Goal: Task Accomplishment & Management: Manage account settings

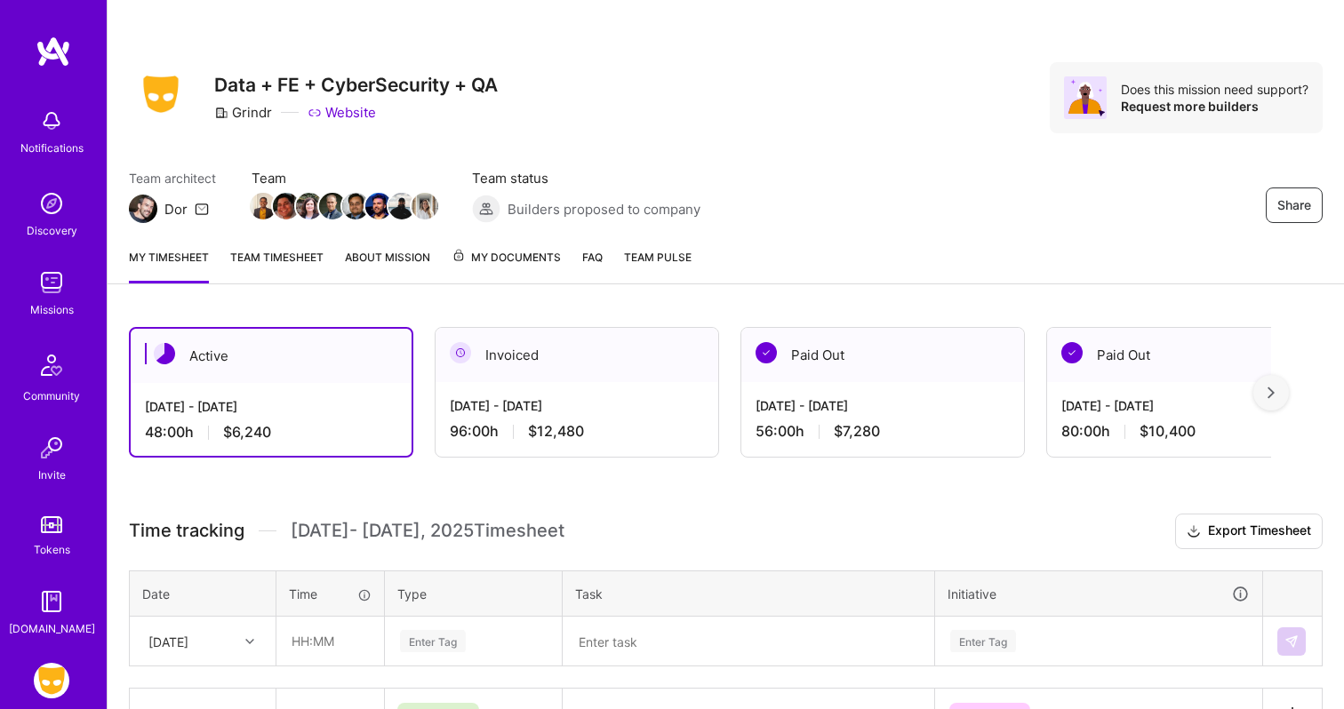
scroll to position [8, 0]
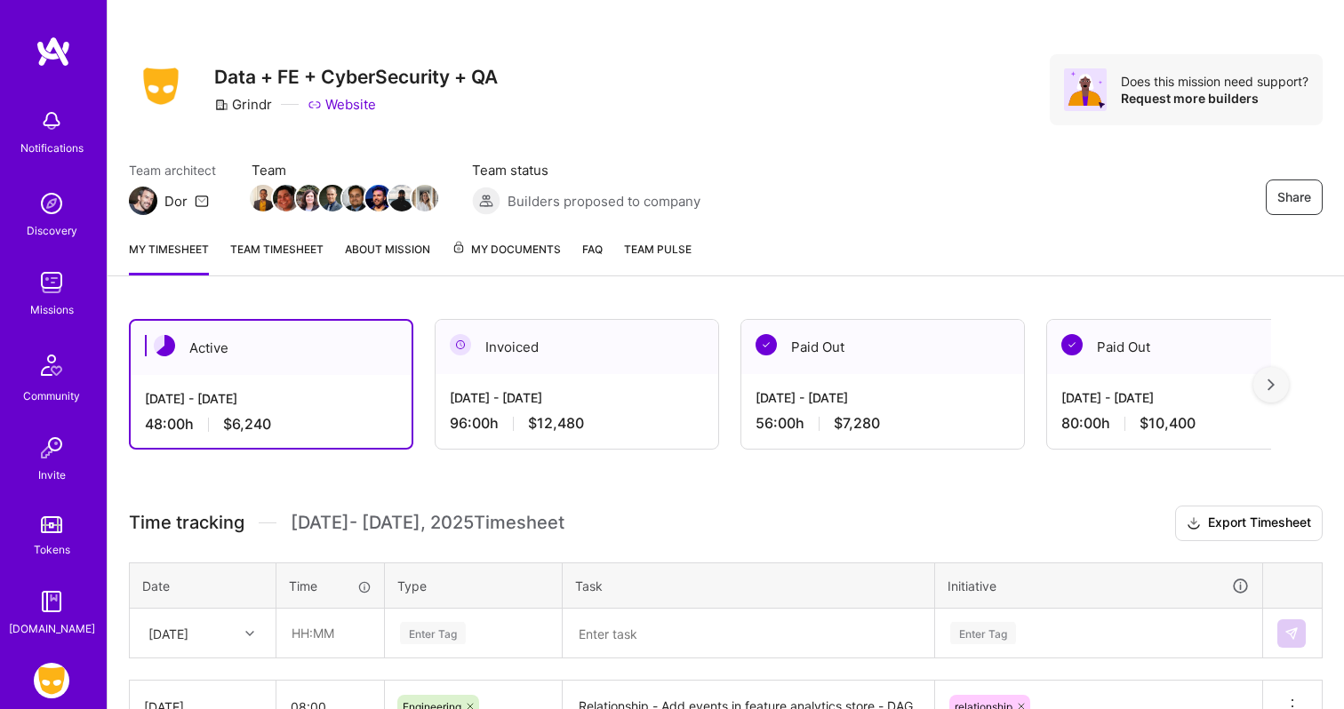
click at [525, 356] on div "Invoiced" at bounding box center [577, 347] width 283 height 54
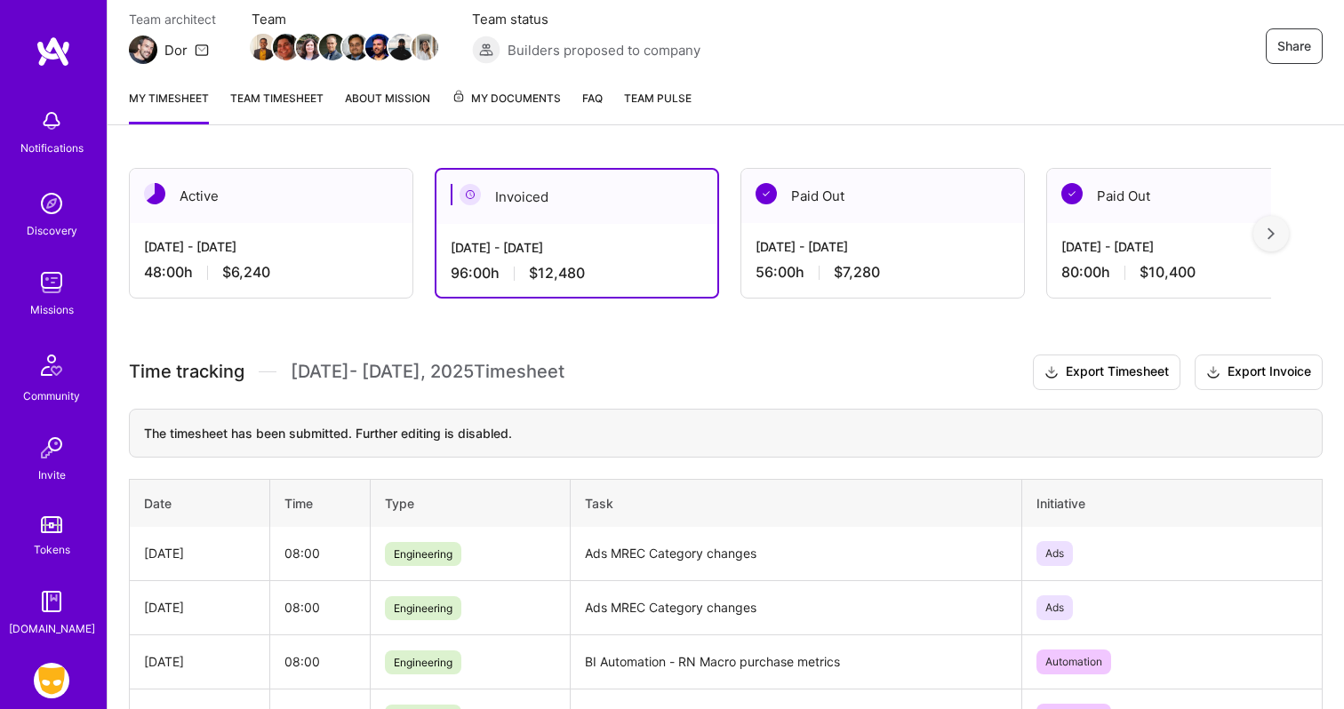
scroll to position [170, 0]
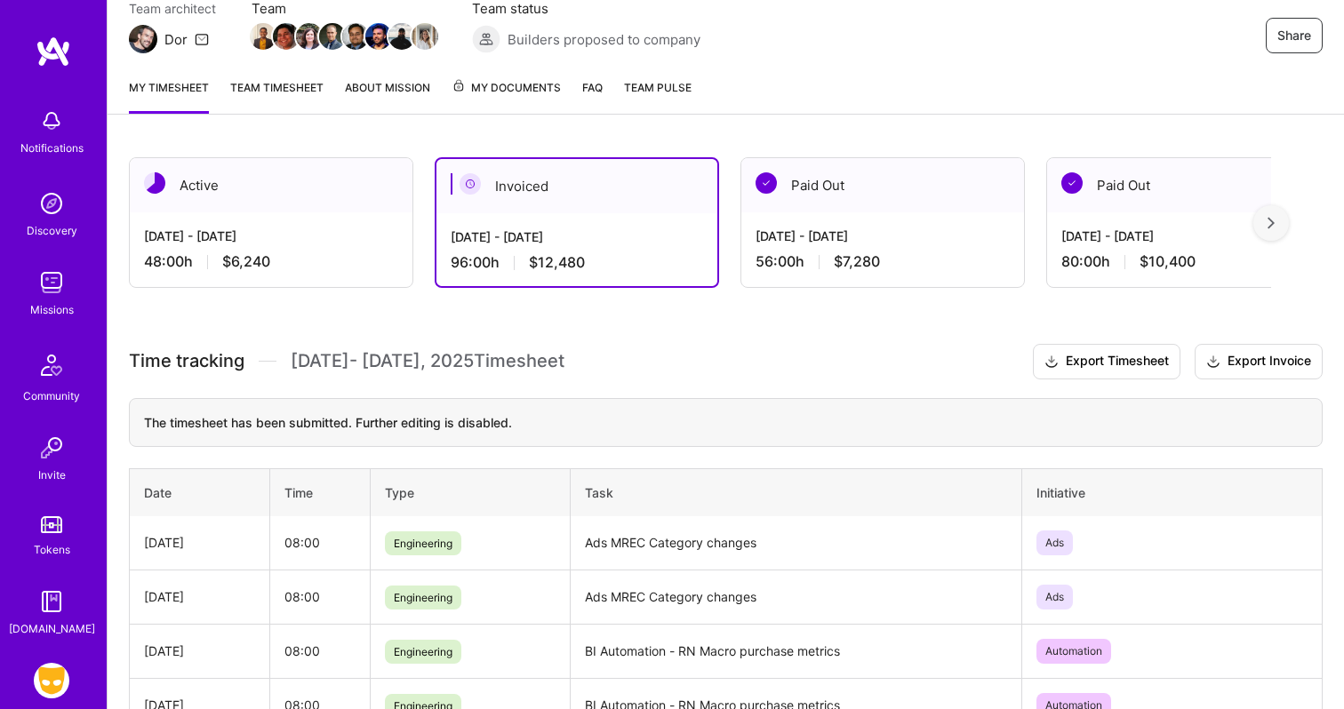
click at [503, 84] on span "My Documents" at bounding box center [506, 88] width 109 height 20
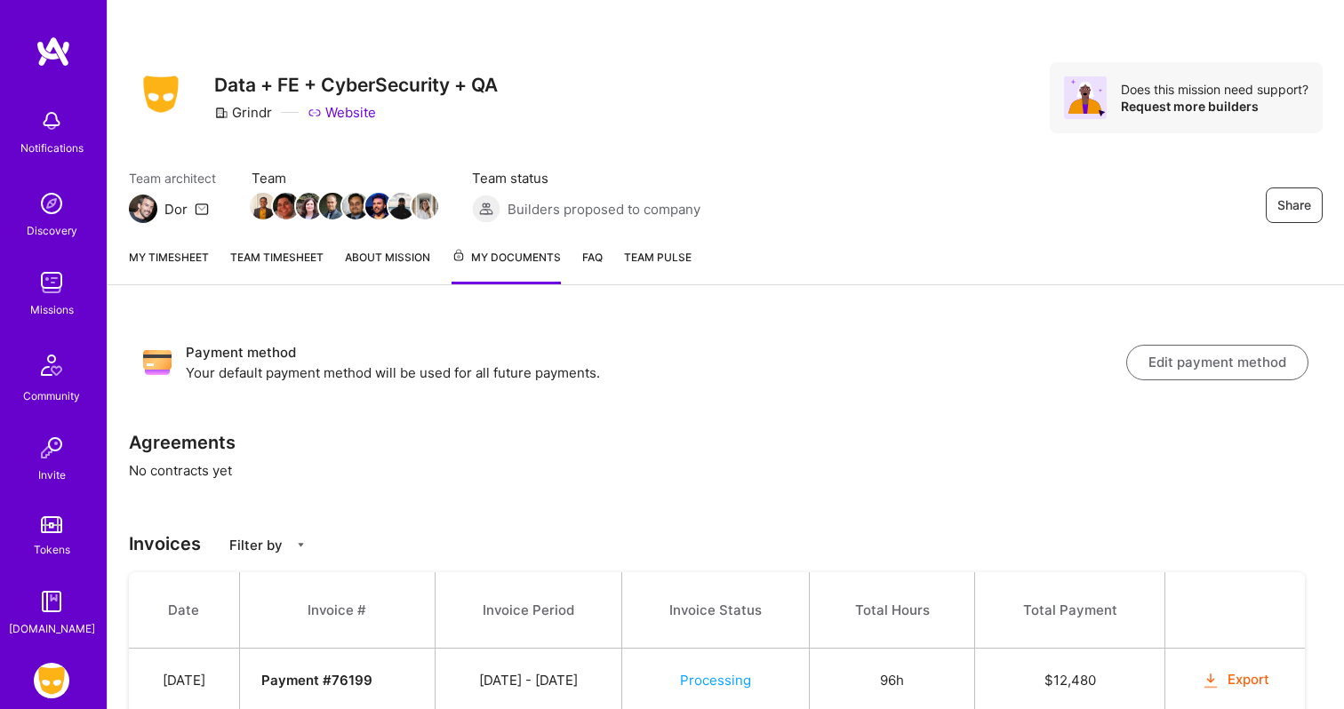
click at [182, 264] on link "My timesheet" at bounding box center [169, 266] width 80 height 36
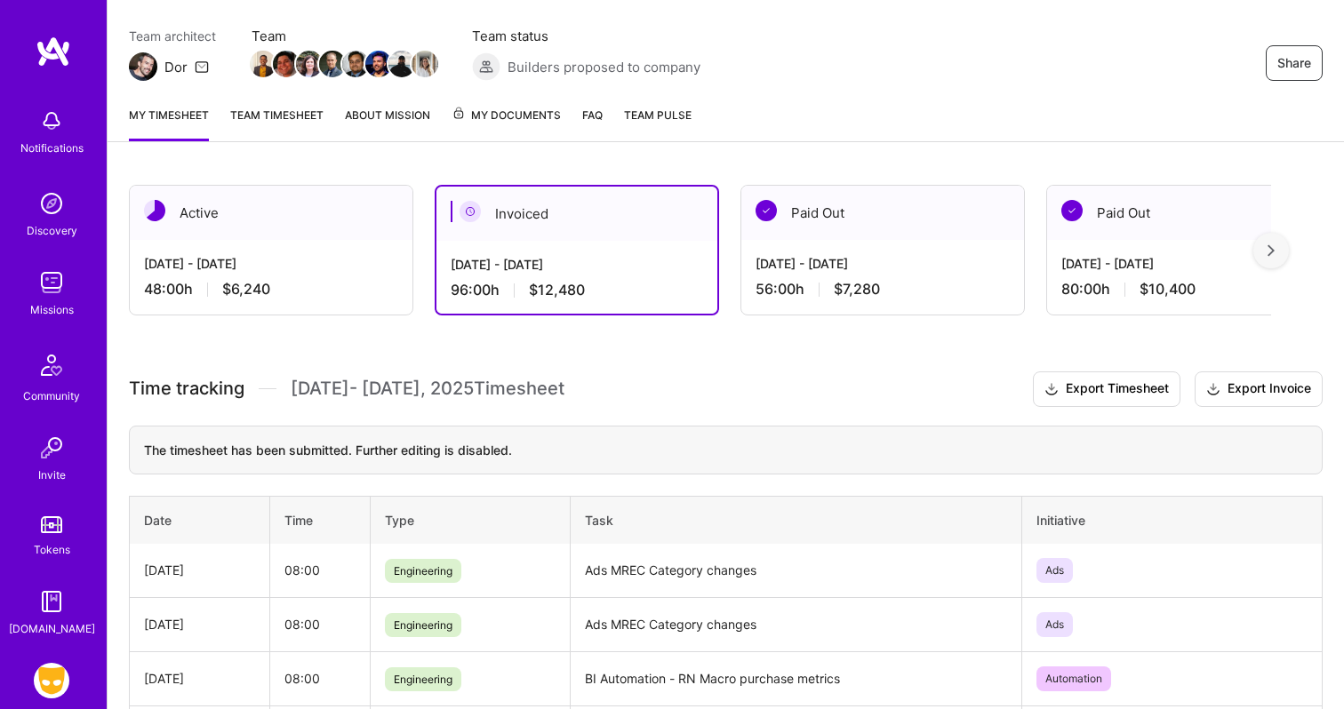
scroll to position [372, 0]
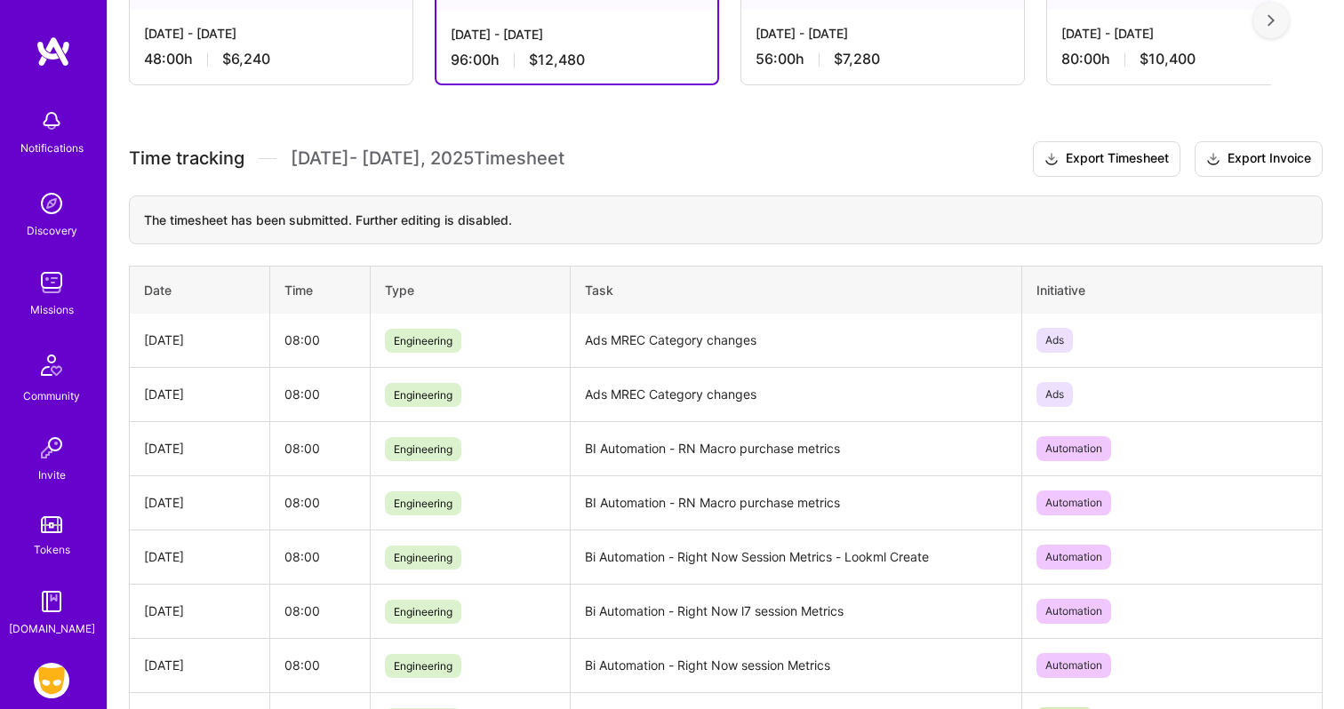
click at [302, 36] on div "[DATE] - [DATE]" at bounding box center [271, 33] width 254 height 19
